Goal: Task Accomplishment & Management: Manage account settings

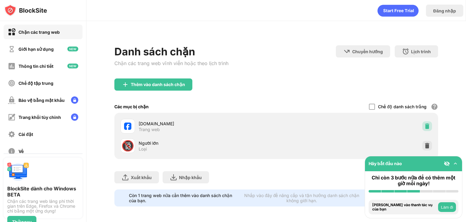
click at [424, 127] on img at bounding box center [427, 126] width 6 height 6
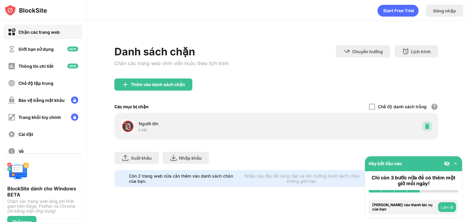
click at [424, 127] on img at bounding box center [427, 126] width 6 height 6
